Goal: Information Seeking & Learning: Learn about a topic

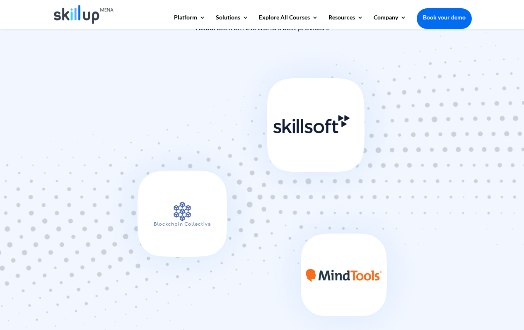
scroll to position [373, 0]
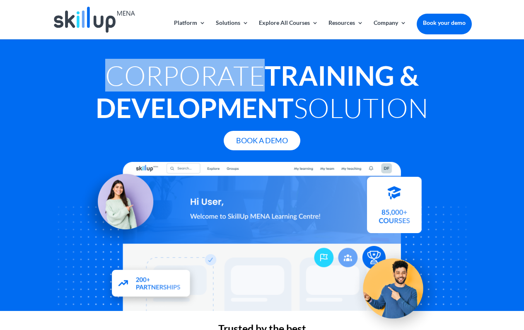
drag, startPoint x: 95, startPoint y: 74, endPoint x: 209, endPoint y: 84, distance: 114.8
click at [226, 87] on h1 "Corporate Training & Development Solution" at bounding box center [262, 93] width 419 height 69
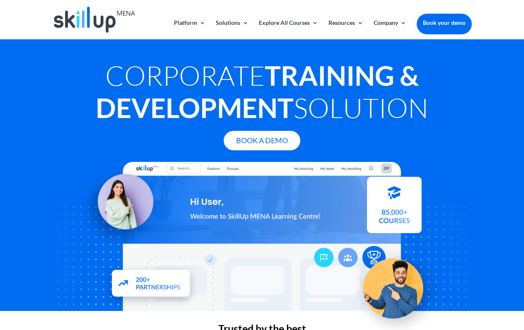
click at [371, 55] on div "Corporate Training & Development Solution Book A Demo" at bounding box center [262, 180] width 419 height 262
click at [159, 62] on h1 "Corporate Training & Development Solution" at bounding box center [262, 93] width 419 height 69
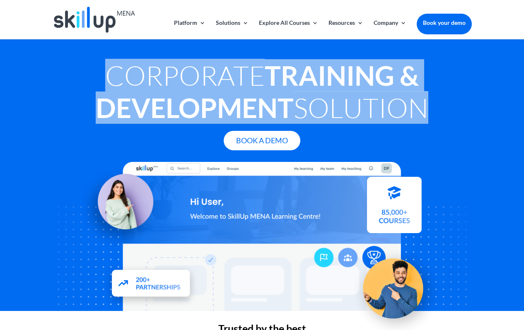
click at [159, 62] on h1 "Corporate Training & Development Solution" at bounding box center [262, 93] width 419 height 69
click at [81, 65] on h1 "Corporate Training & Development Solution" at bounding box center [262, 93] width 419 height 69
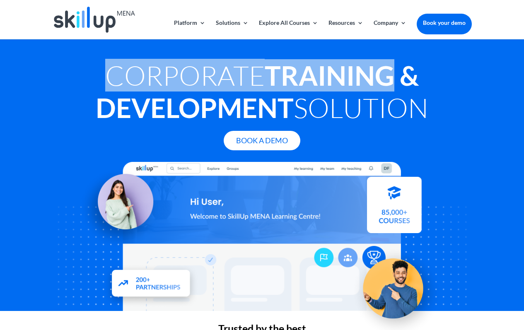
copy h1 "Corporate Training"
drag, startPoint x: 108, startPoint y: 74, endPoint x: 397, endPoint y: 82, distance: 288.7
click at [397, 82] on h1 "Corporate Training & Development Solution" at bounding box center [262, 93] width 419 height 69
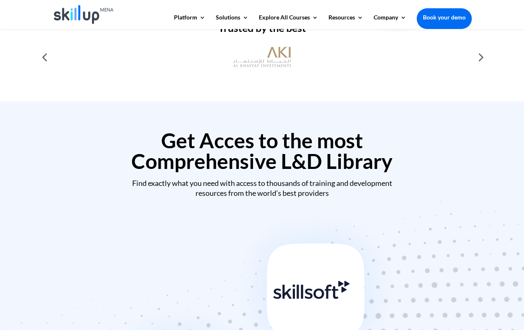
scroll to position [414, 0]
